Goal: Task Accomplishment & Management: Use online tool/utility

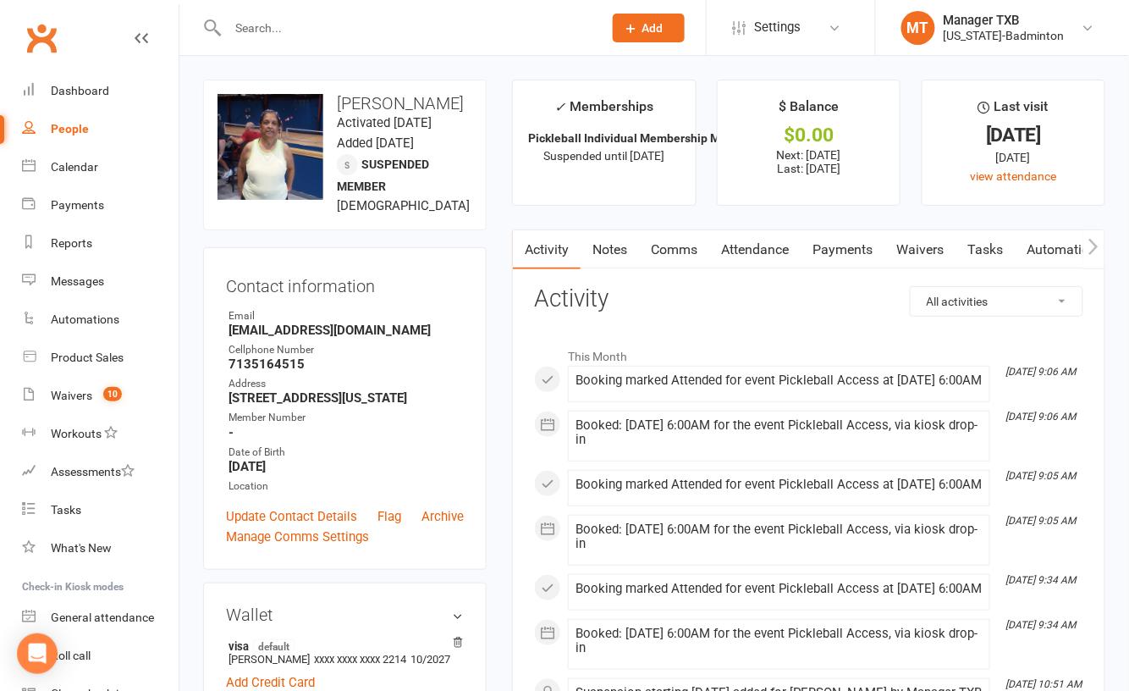
select select "100"
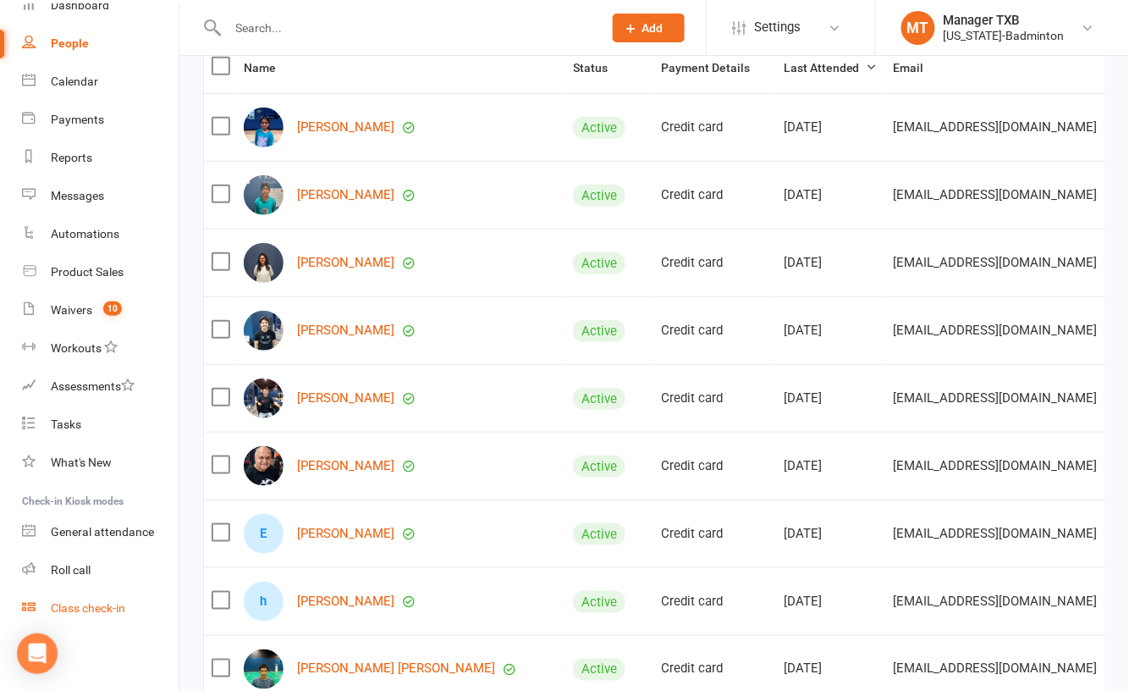
scroll to position [451, 0]
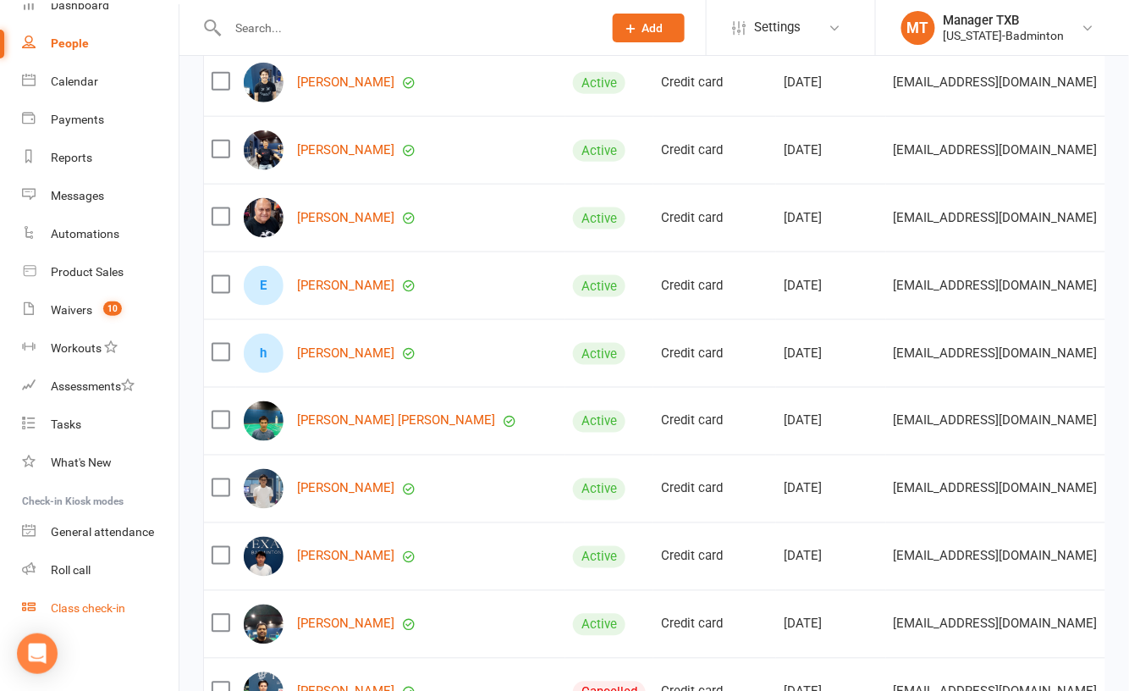
click at [98, 603] on div "Class check-in" at bounding box center [88, 608] width 74 height 14
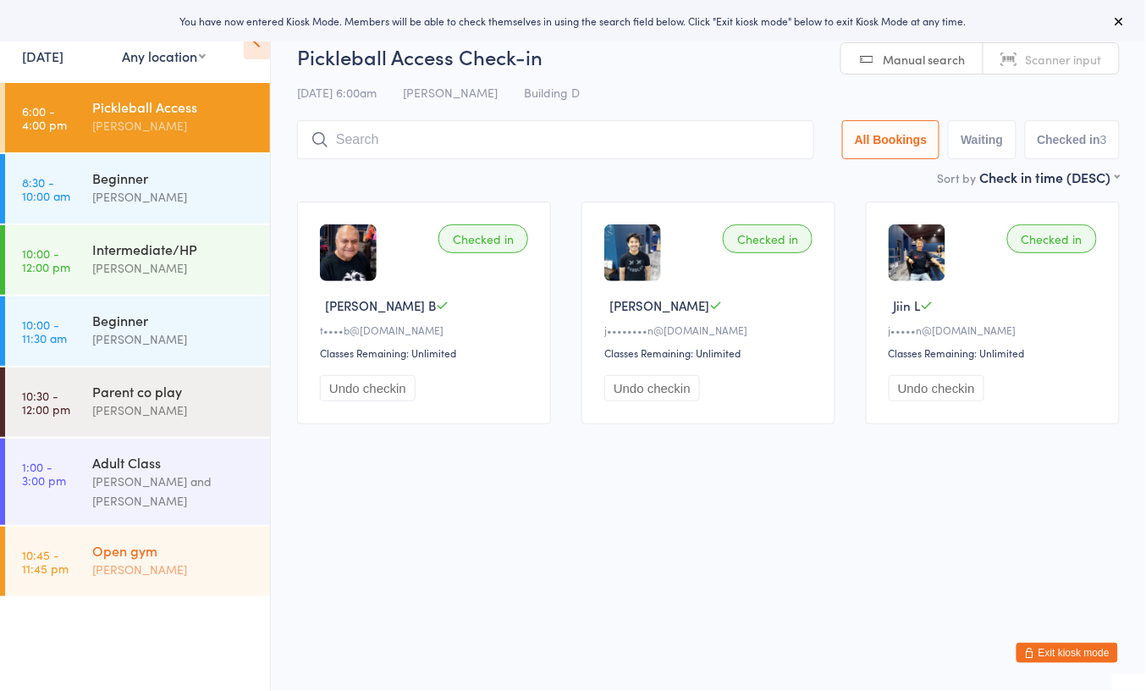
click at [133, 559] on div "Open gym" at bounding box center [173, 550] width 163 height 19
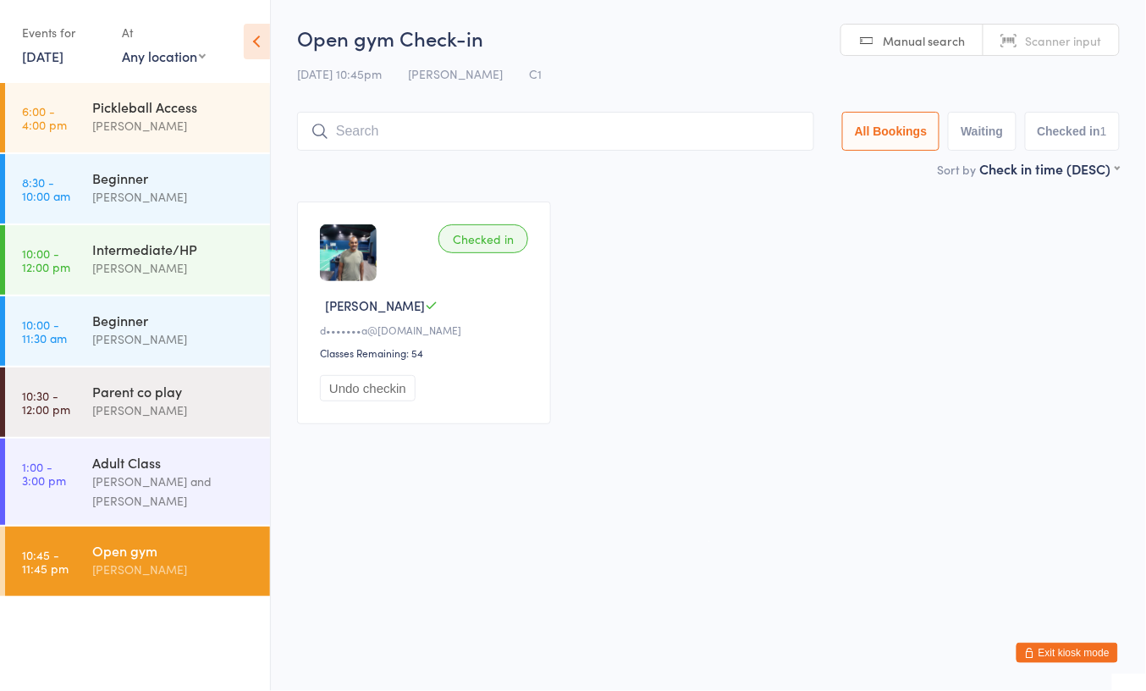
drag, startPoint x: 709, startPoint y: 432, endPoint x: 684, endPoint y: 430, distance: 25.4
click at [708, 432] on div "Checked in [PERSON_NAME] K d•••••••a@[DOMAIN_NAME] Classes Remaining: 54 Undo c…" at bounding box center [708, 312] width 853 height 253
click at [178, 127] on div "Boyd Tahtat" at bounding box center [173, 125] width 163 height 19
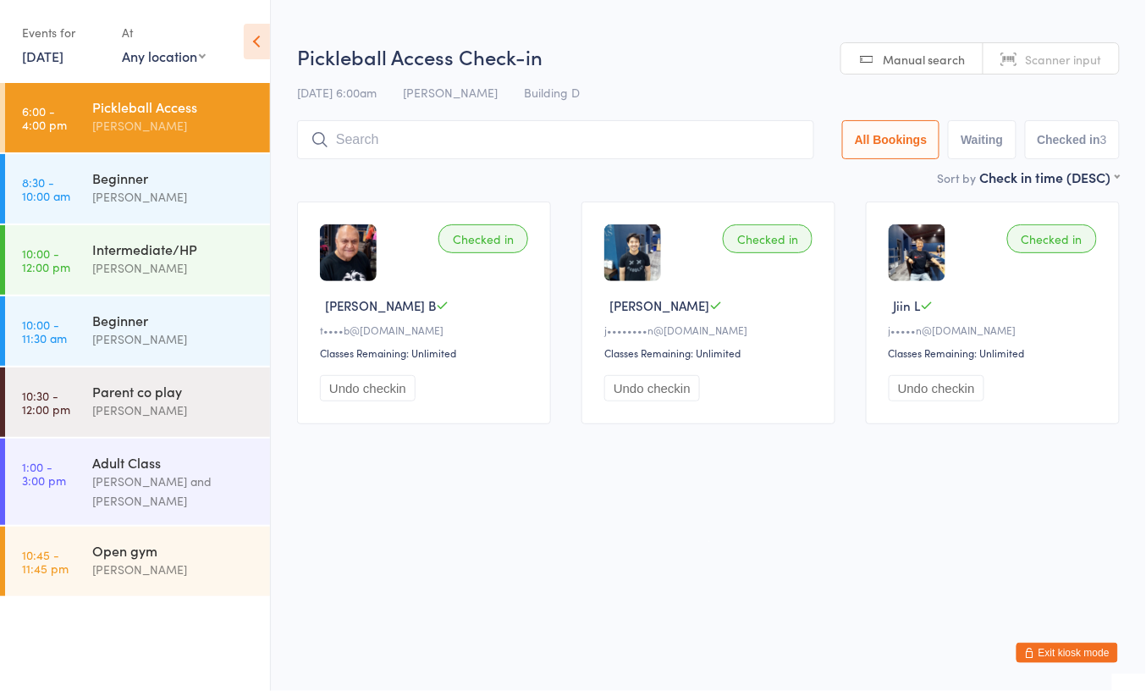
click at [462, 146] on input "search" at bounding box center [555, 139] width 517 height 39
type input "bina"
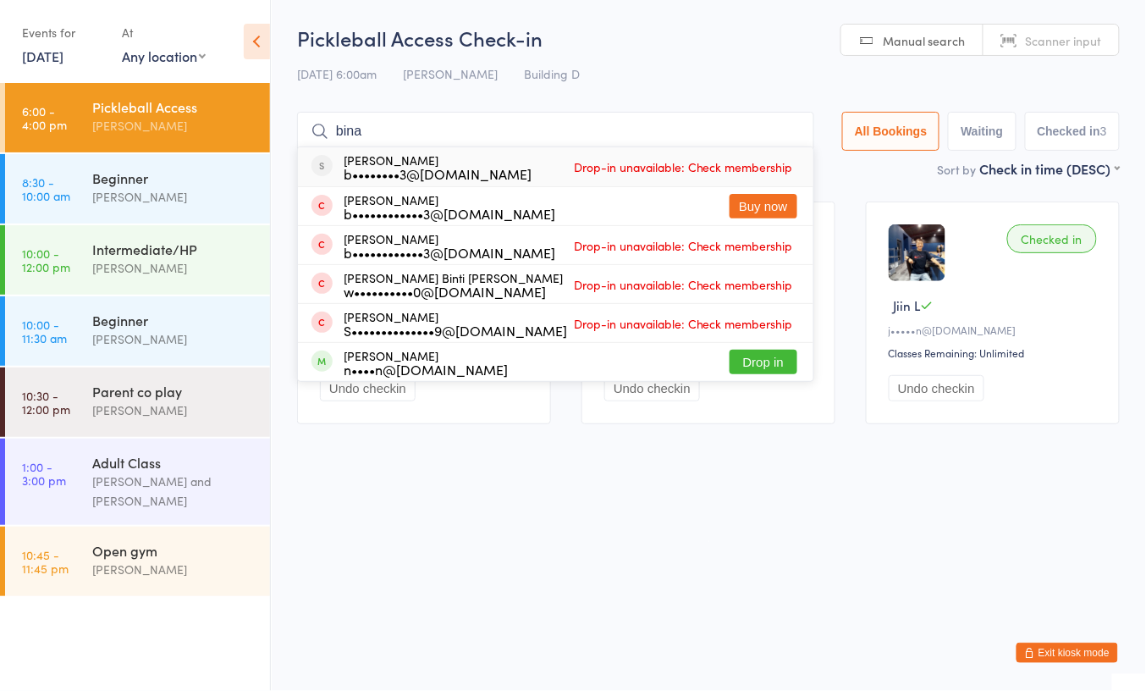
click at [784, 132] on input "bina" at bounding box center [555, 131] width 517 height 39
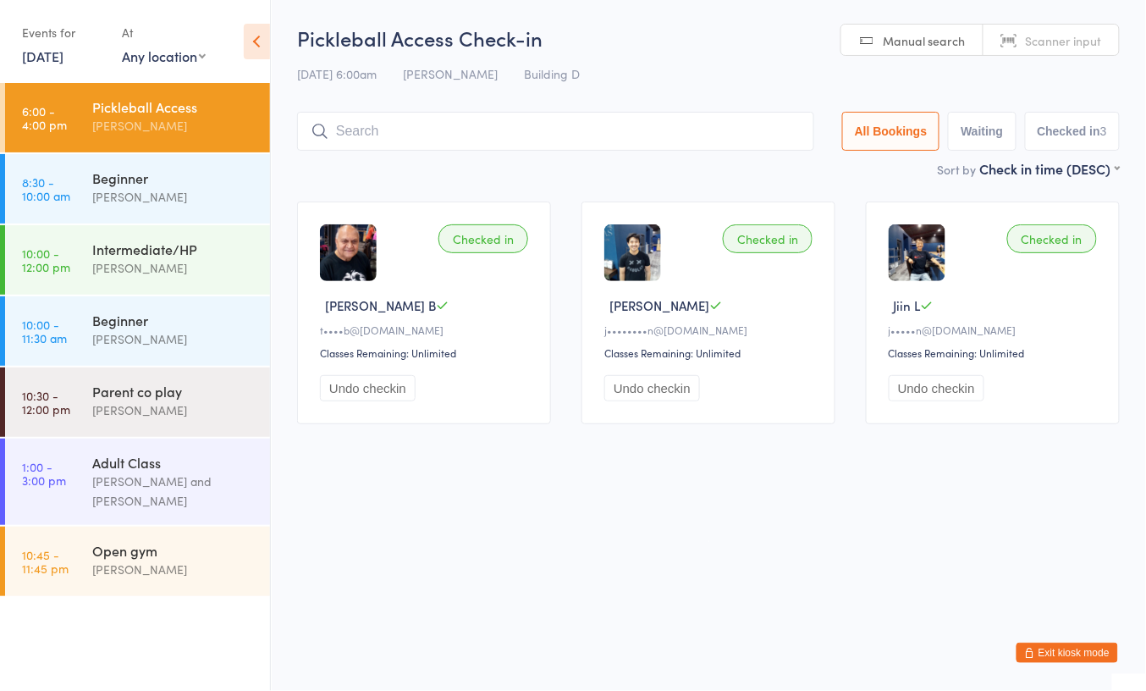
click at [614, 536] on html "You have now entered Kiosk Mode. Members will be able to check themselves in us…" at bounding box center [573, 345] width 1146 height 691
click at [134, 559] on div "[PERSON_NAME]" at bounding box center [173, 568] width 163 height 19
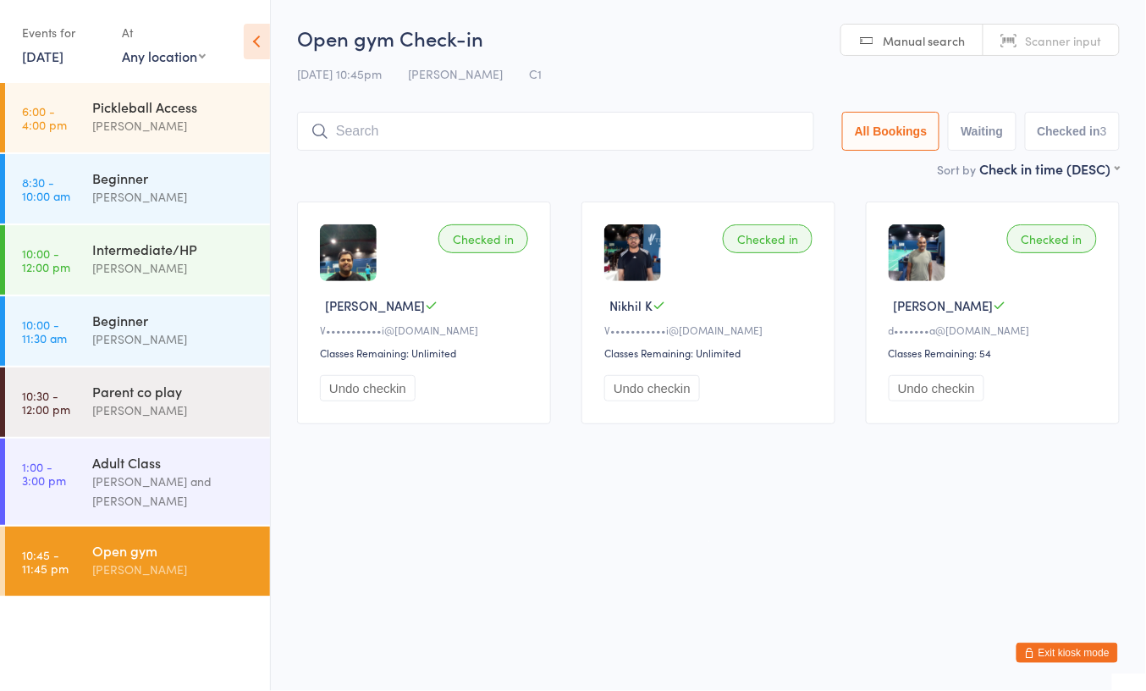
click at [1046, 655] on button "Exit kiosk mode" at bounding box center [1067, 652] width 102 height 20
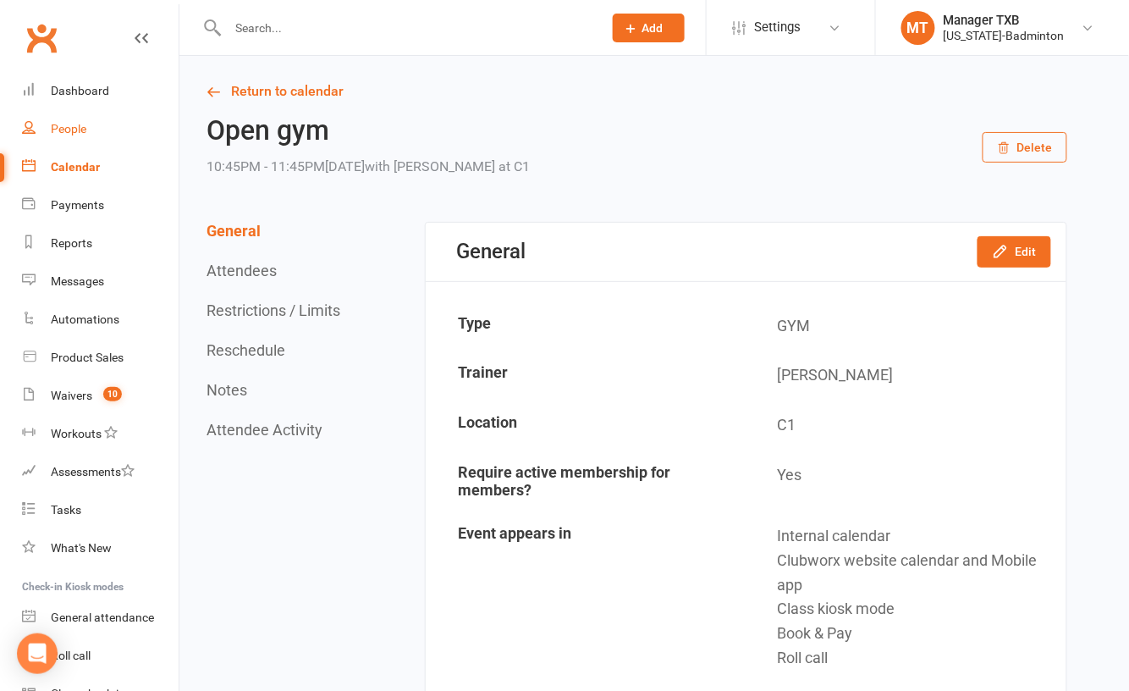
click at [83, 132] on div "People" at bounding box center [69, 129] width 36 height 14
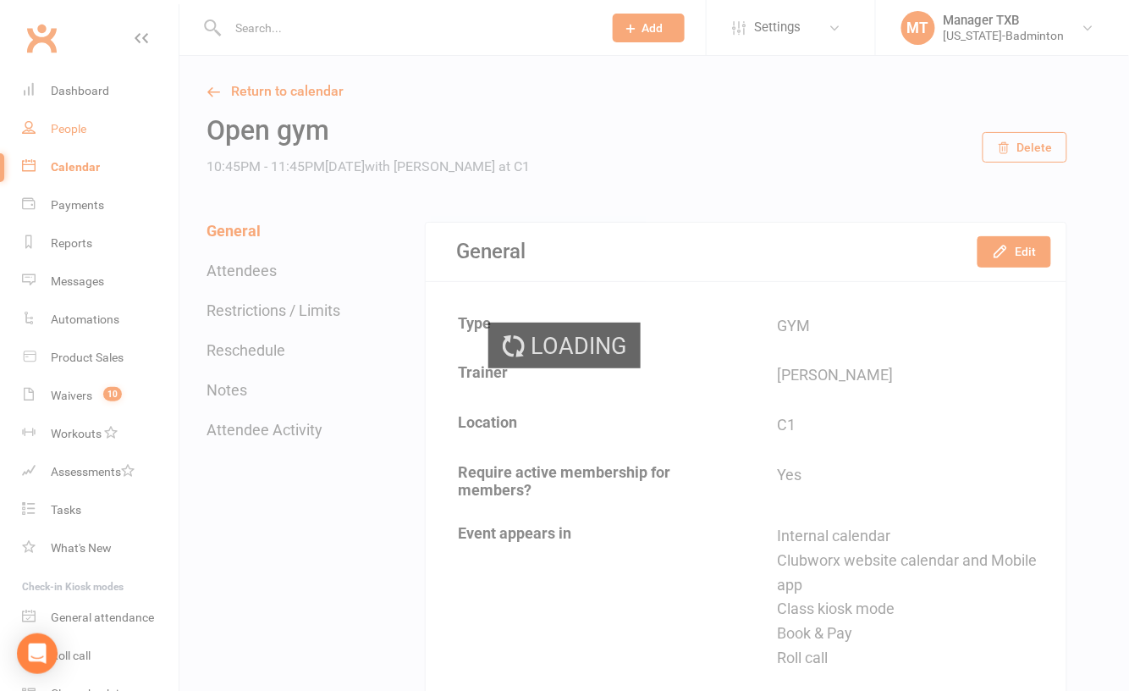
select select "100"
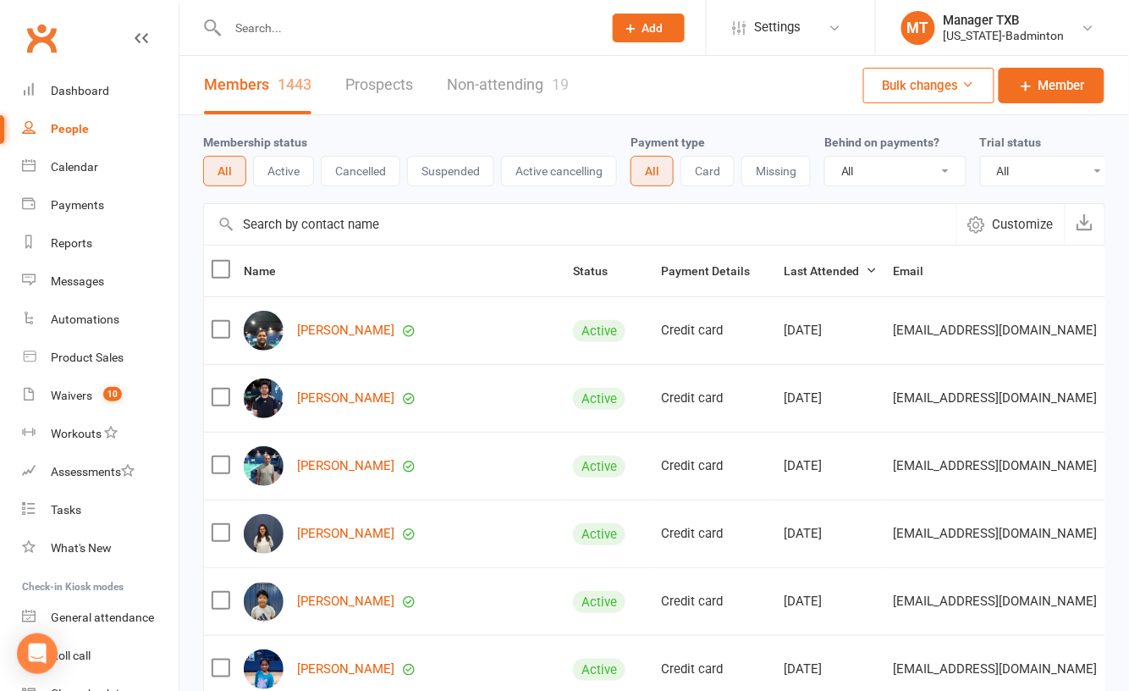
click at [295, 32] on input "text" at bounding box center [407, 28] width 368 height 24
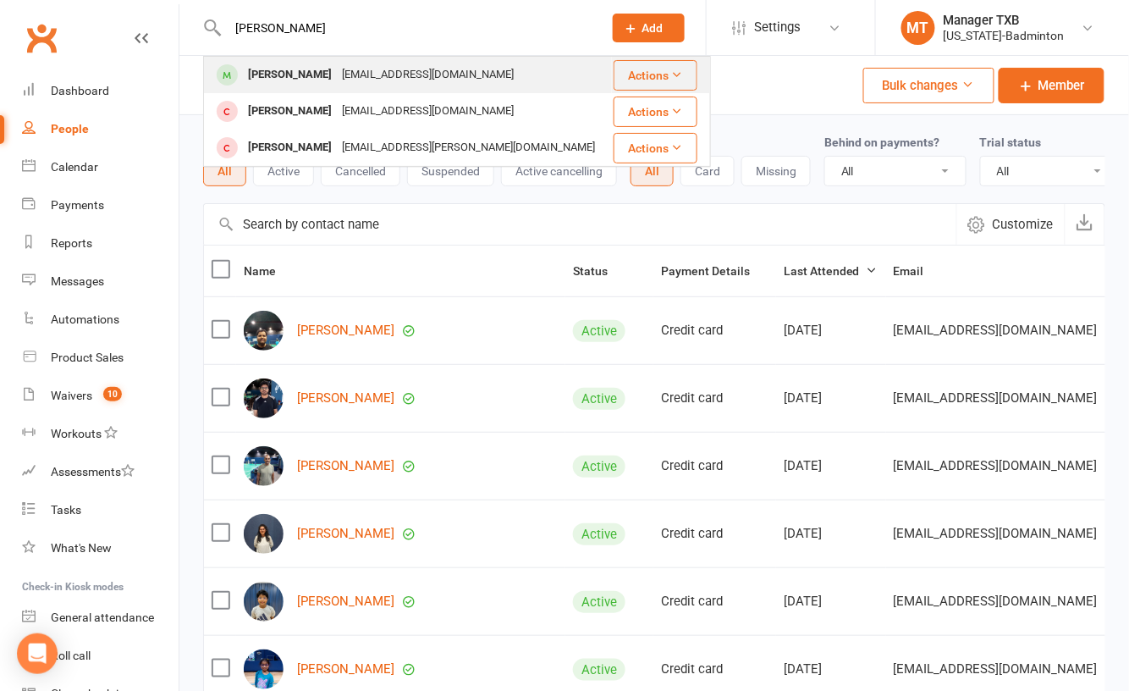
type input "[PERSON_NAME]"
click at [311, 66] on div "[PERSON_NAME]" at bounding box center [290, 75] width 94 height 25
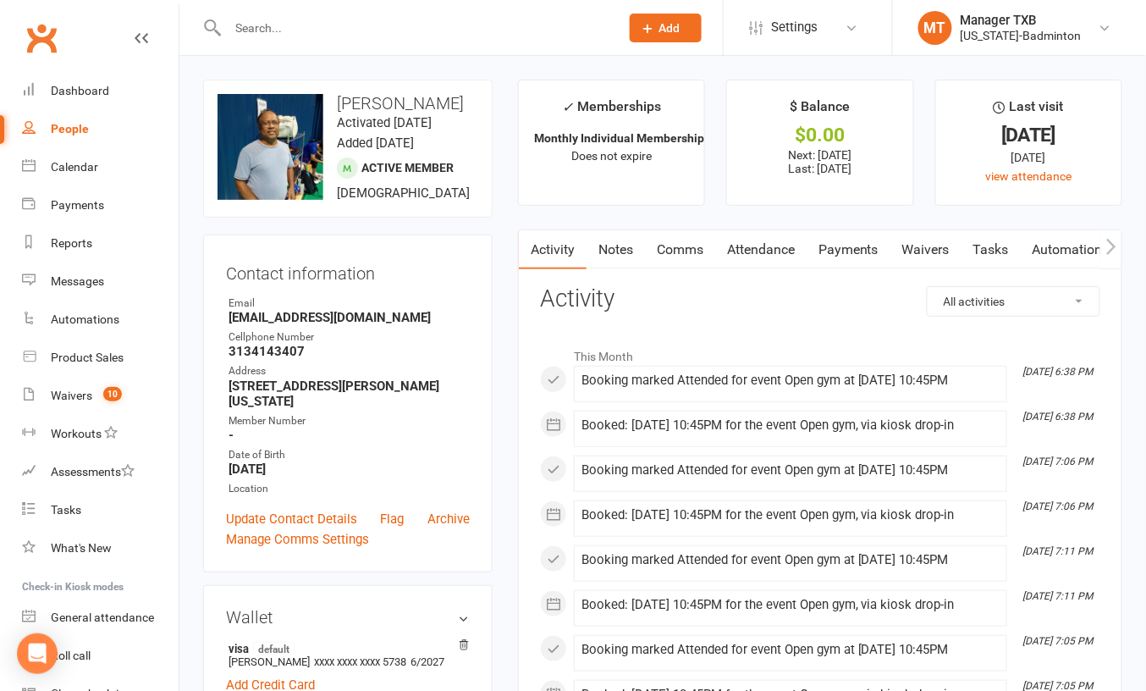
select select "100"
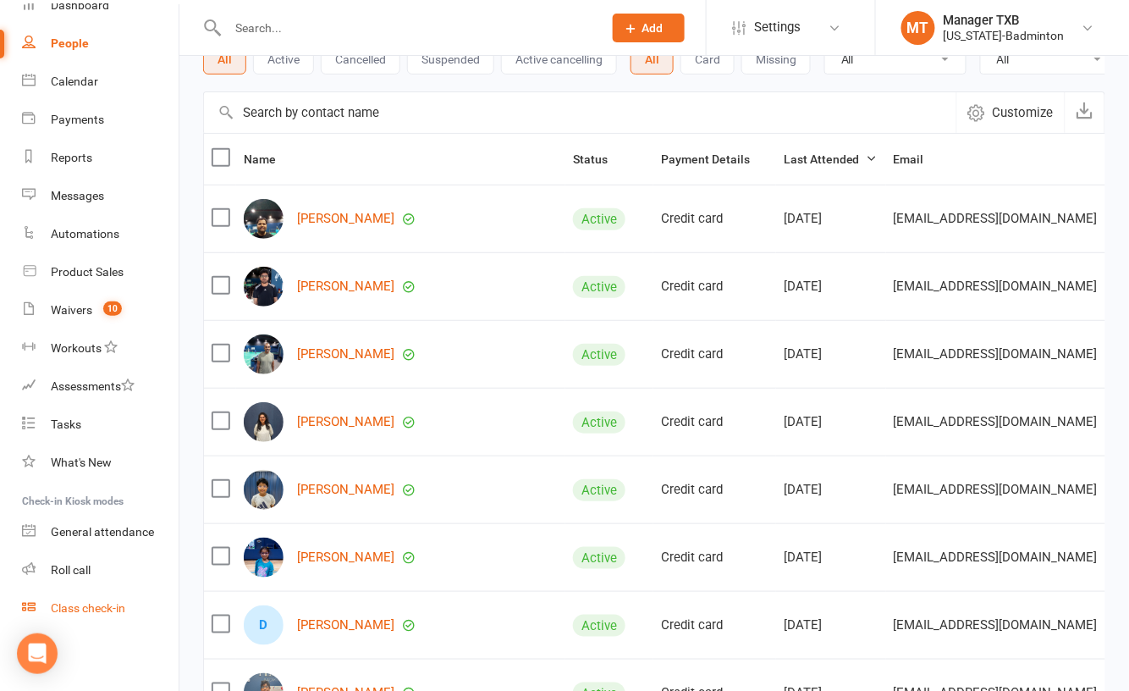
scroll to position [113, 0]
click at [95, 604] on div "Class check-in" at bounding box center [88, 608] width 74 height 14
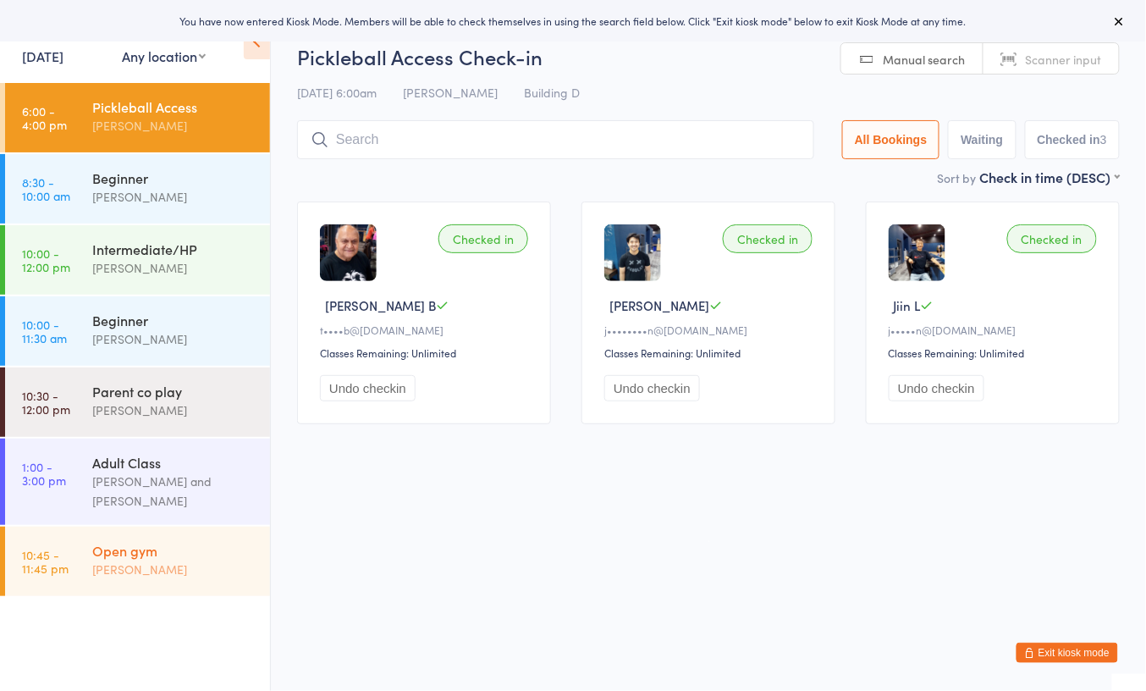
click at [147, 572] on div "[PERSON_NAME]" at bounding box center [173, 568] width 163 height 19
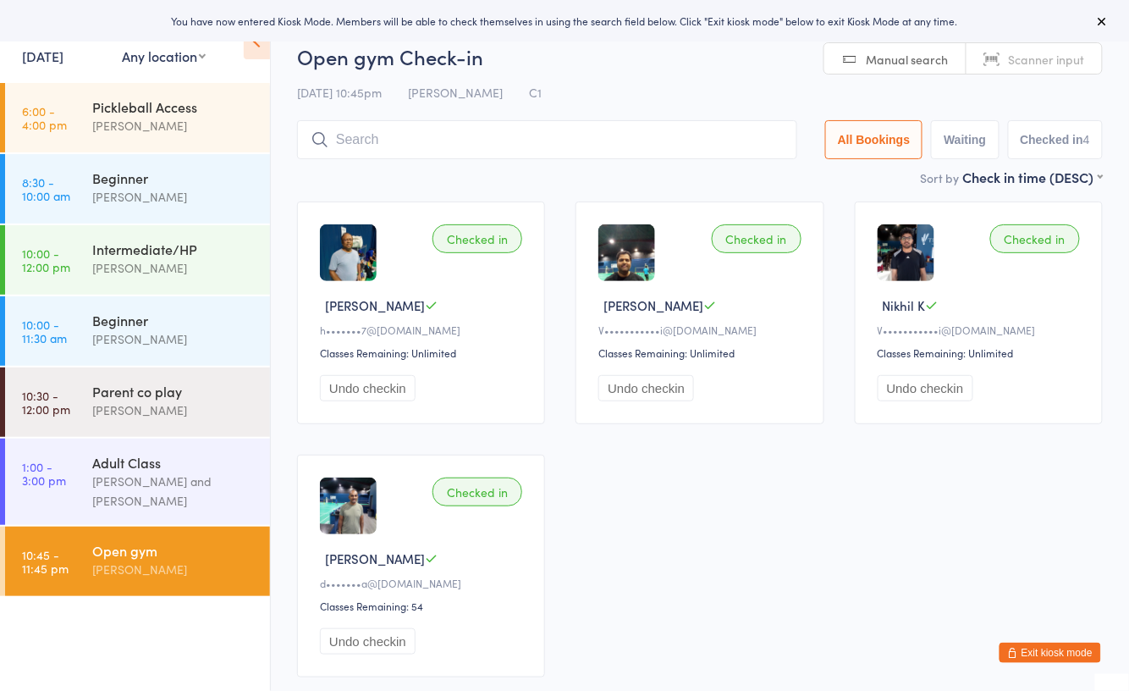
click at [63, 58] on link "[DATE]" at bounding box center [42, 56] width 41 height 19
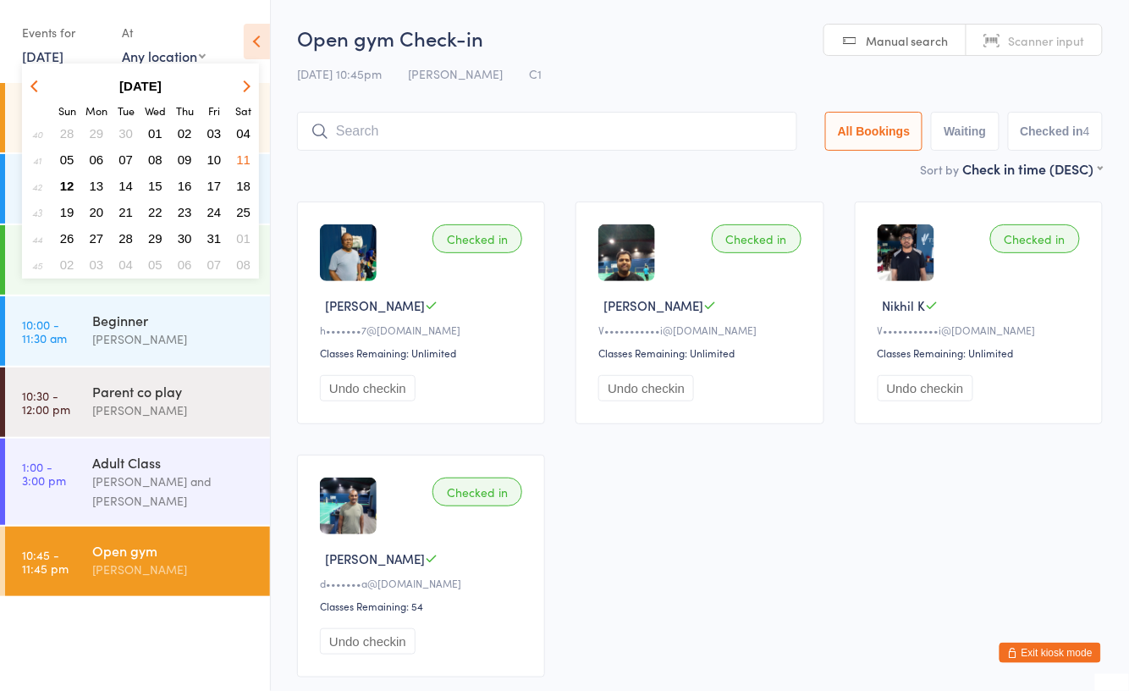
click at [211, 156] on span "10" at bounding box center [214, 159] width 14 height 14
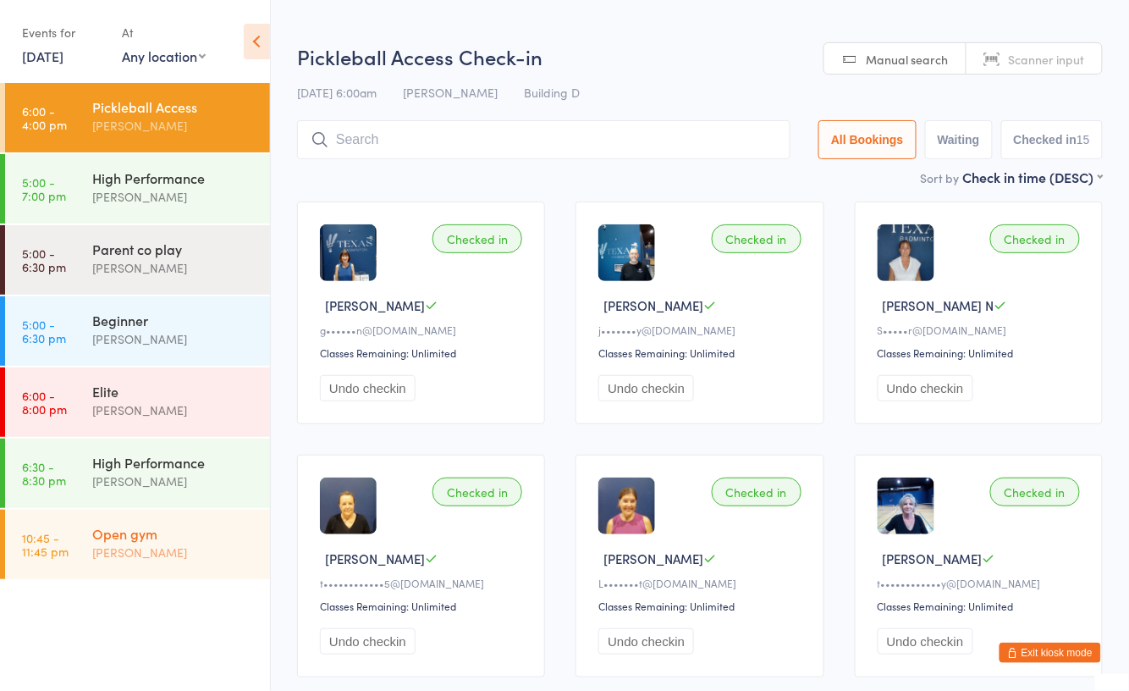
click at [166, 533] on div "Open gym" at bounding box center [173, 533] width 163 height 19
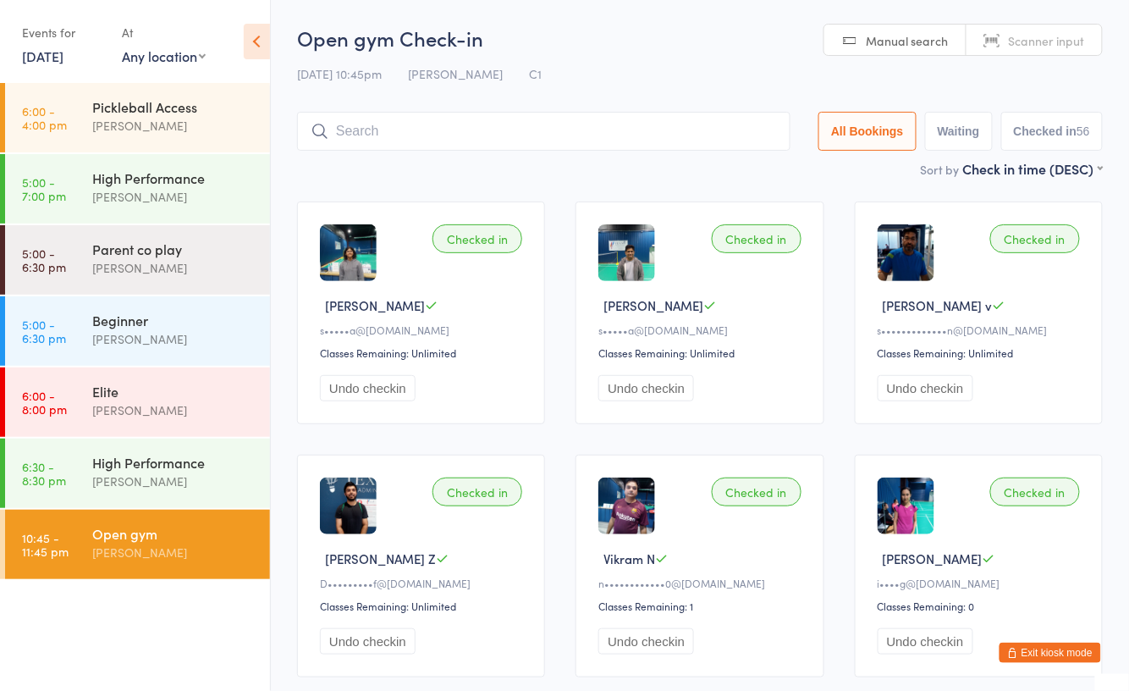
click at [54, 49] on link "[DATE]" at bounding box center [42, 56] width 41 height 19
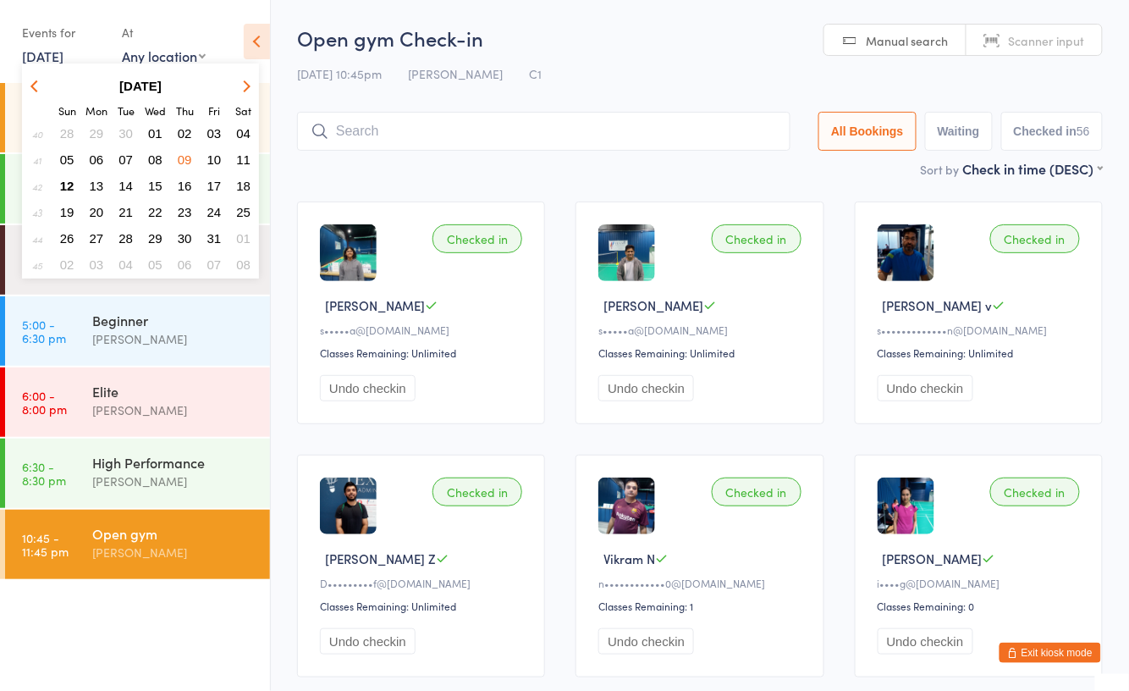
click at [69, 179] on span "12" at bounding box center [67, 186] width 14 height 14
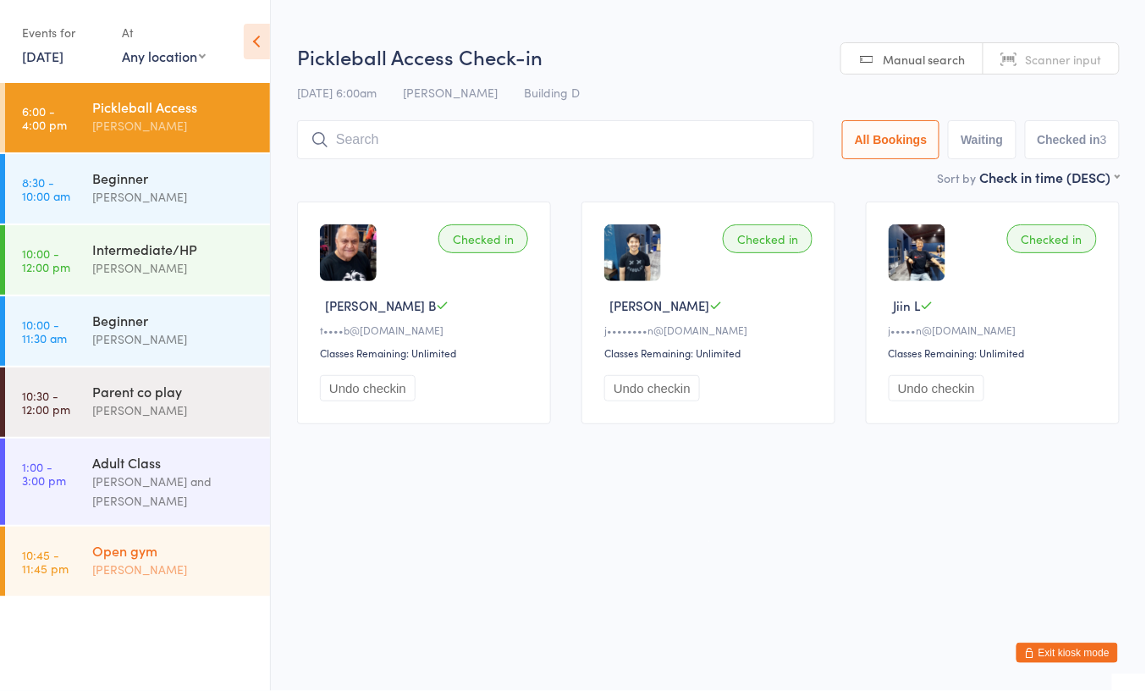
click at [119, 583] on div "Open gym [PERSON_NAME]" at bounding box center [181, 559] width 178 height 67
